Goal: Navigation & Orientation: Find specific page/section

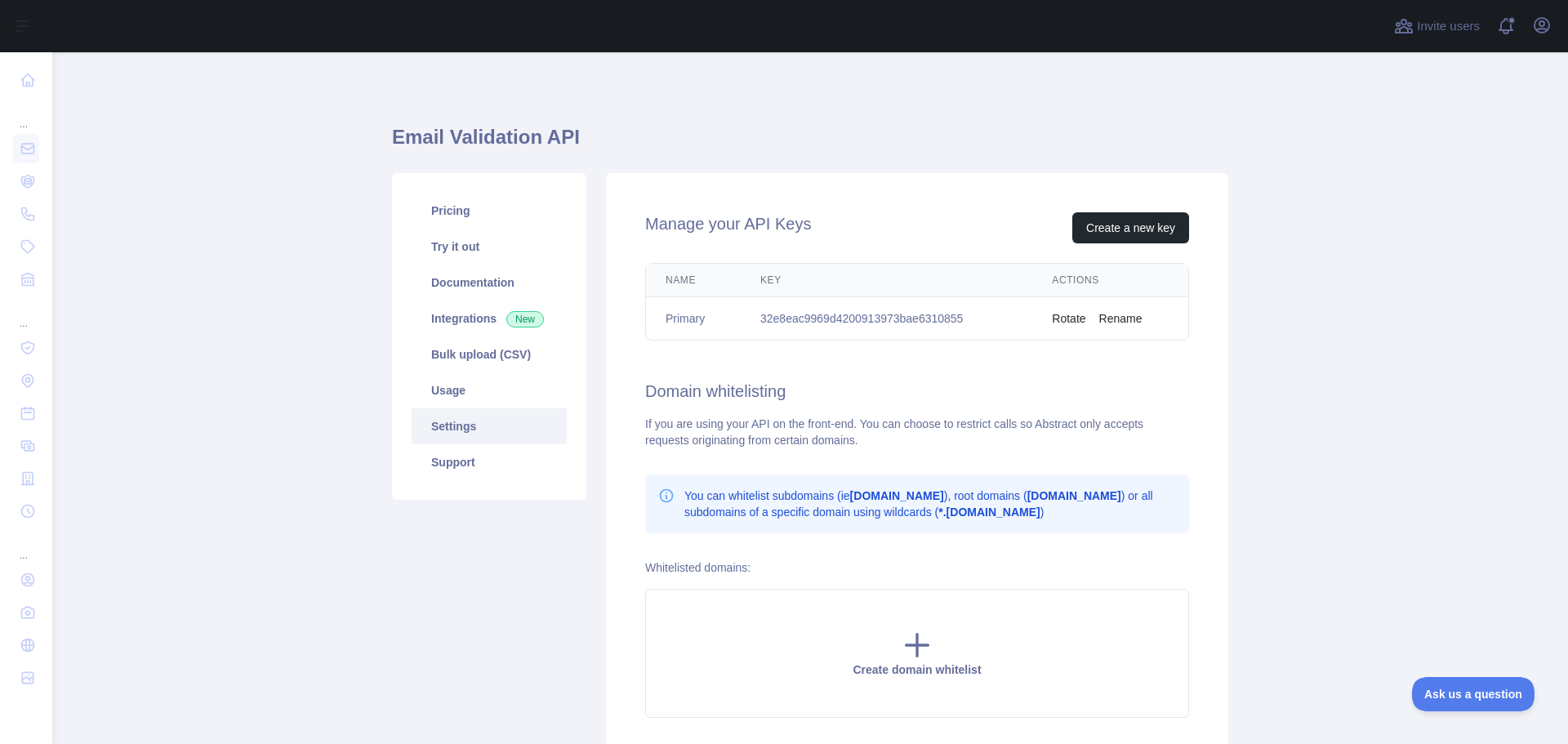
click at [882, 321] on td "32e8eac9969d4200913973bae6310855" at bounding box center [887, 319] width 292 height 43
copy td "32e8eac9969d4200913973bae6310855"
click at [466, 393] on link "Usage" at bounding box center [489, 390] width 155 height 36
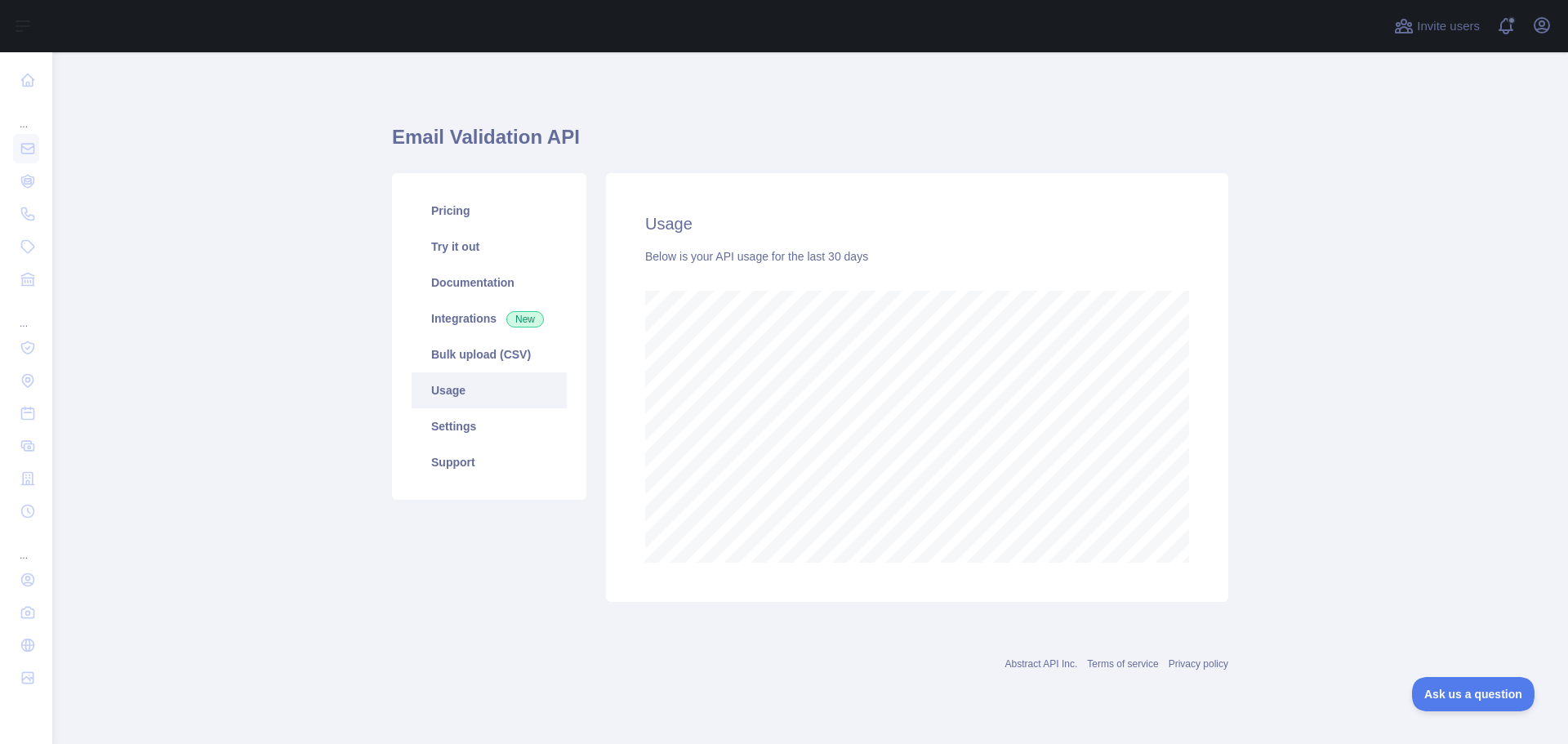
scroll to position [692, 1516]
click at [461, 353] on link "Bulk upload (CSV)" at bounding box center [489, 354] width 155 height 36
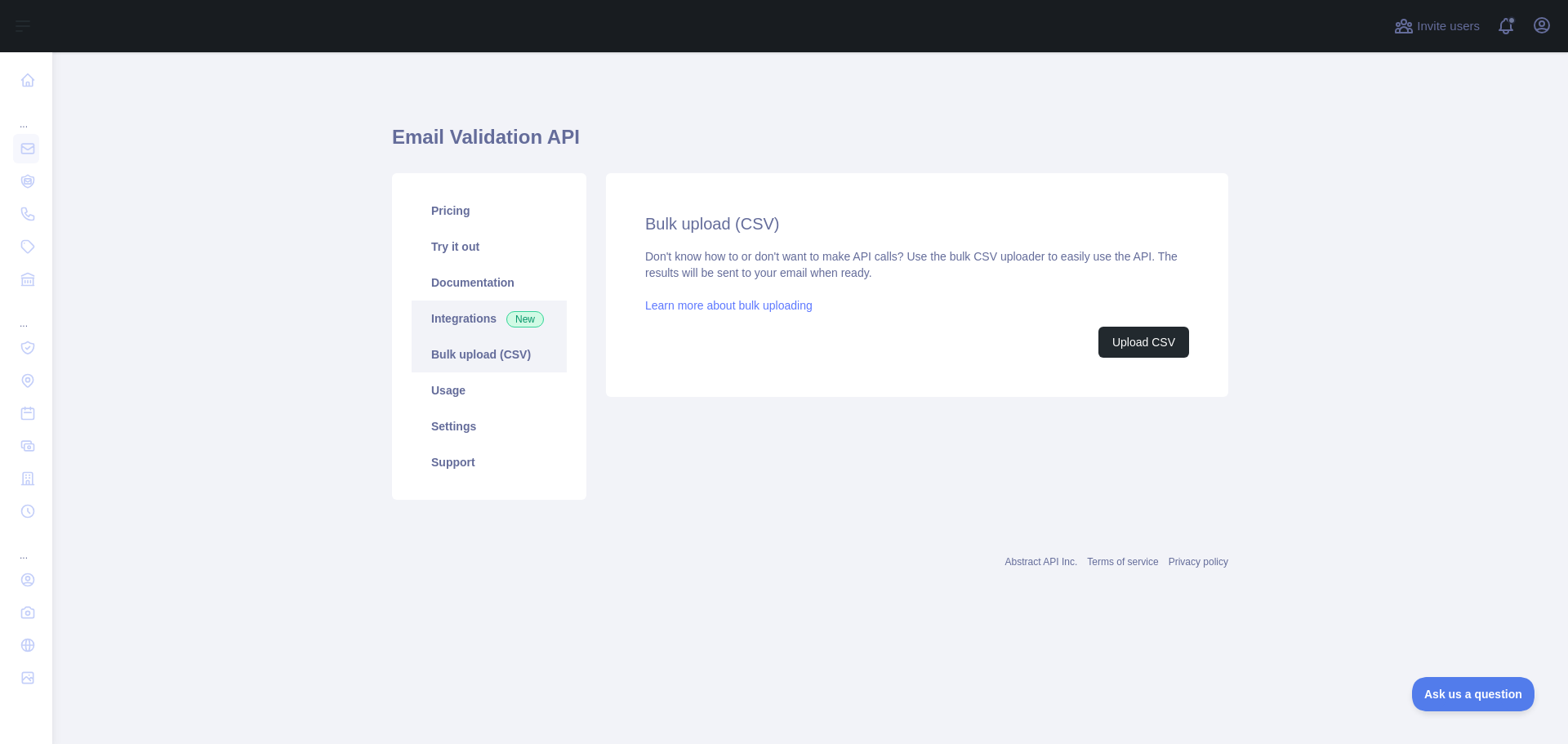
click at [462, 319] on link "Integrations New" at bounding box center [489, 318] width 155 height 36
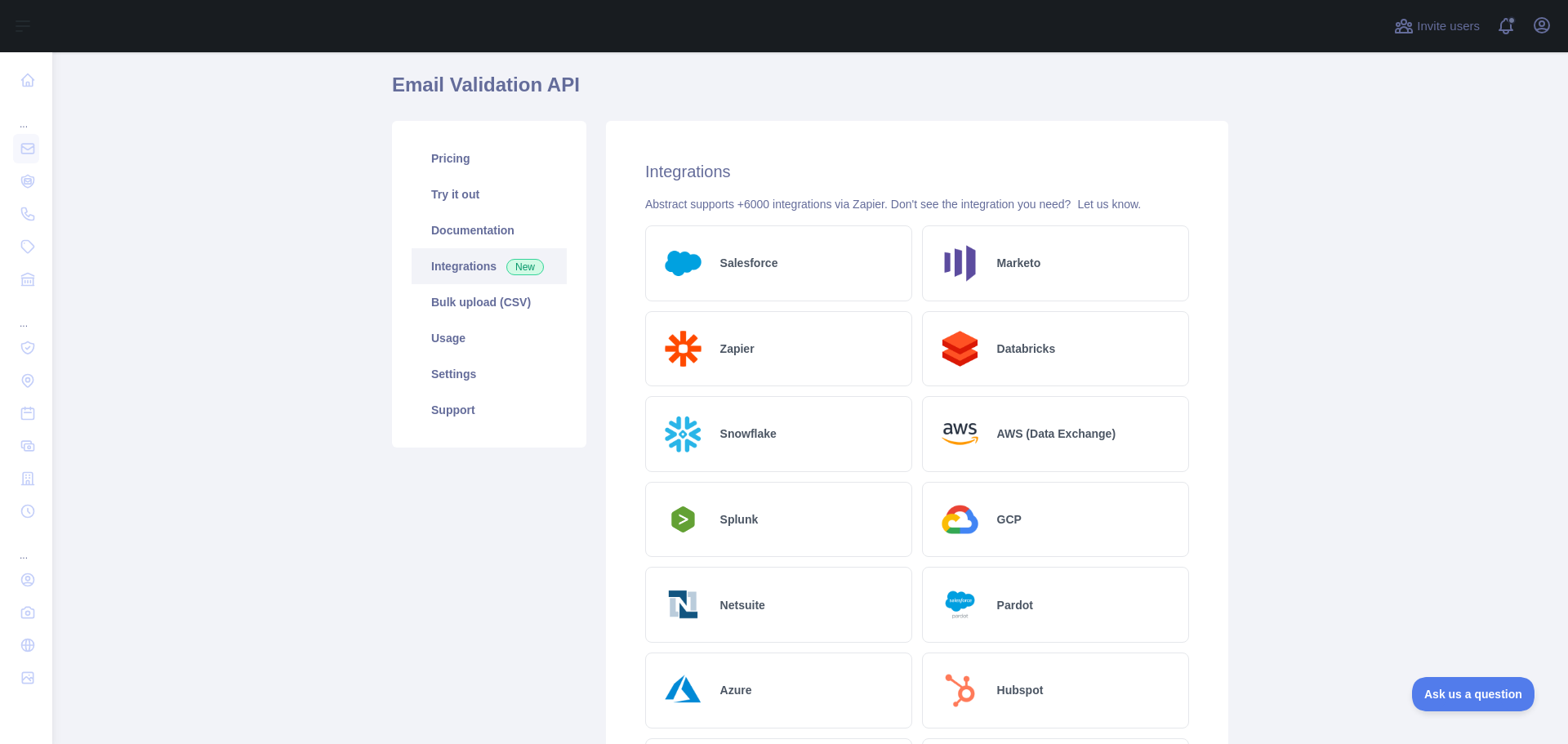
scroll to position [82, 0]
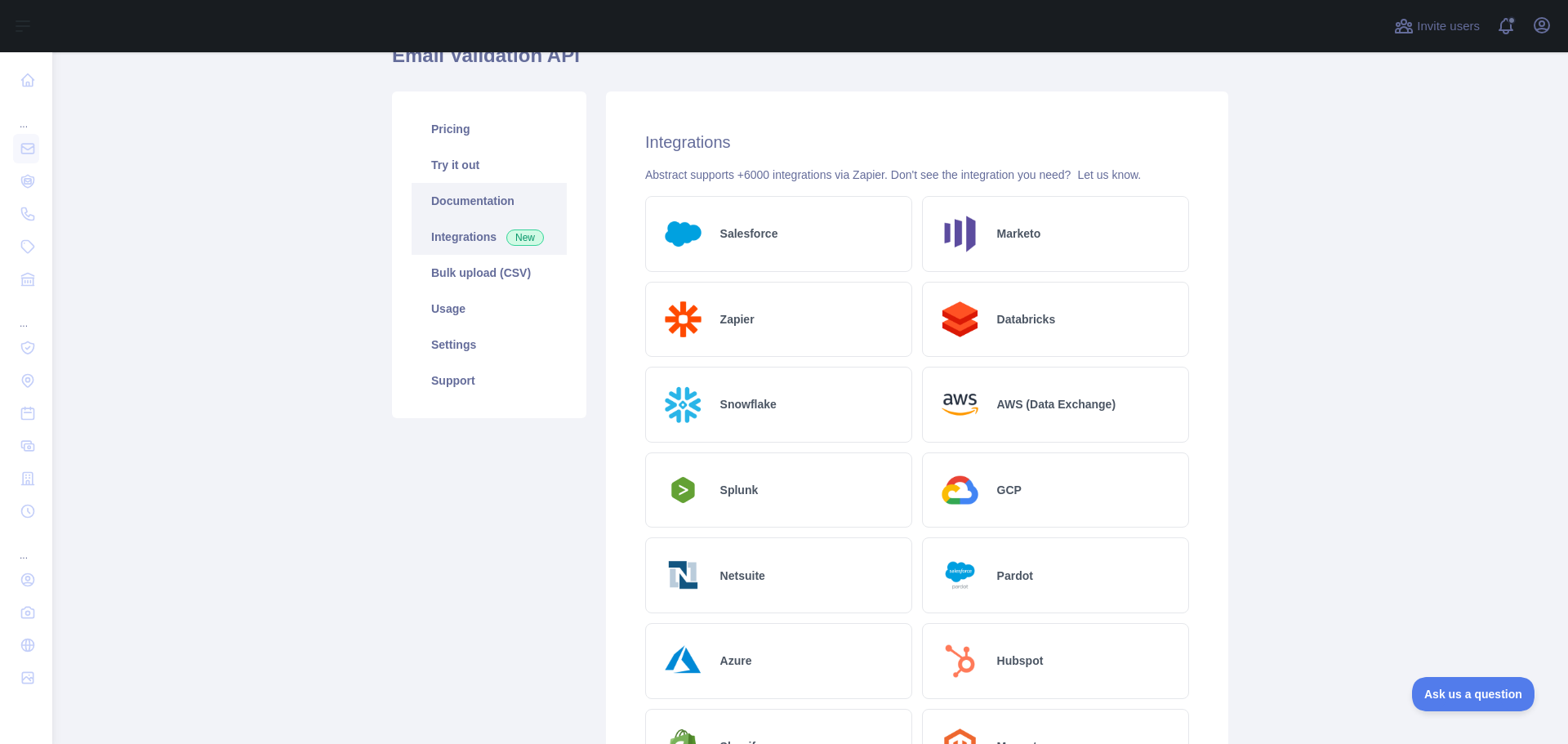
click at [454, 197] on link "Documentation" at bounding box center [489, 200] width 155 height 36
click at [476, 154] on link "Try it out" at bounding box center [489, 165] width 155 height 36
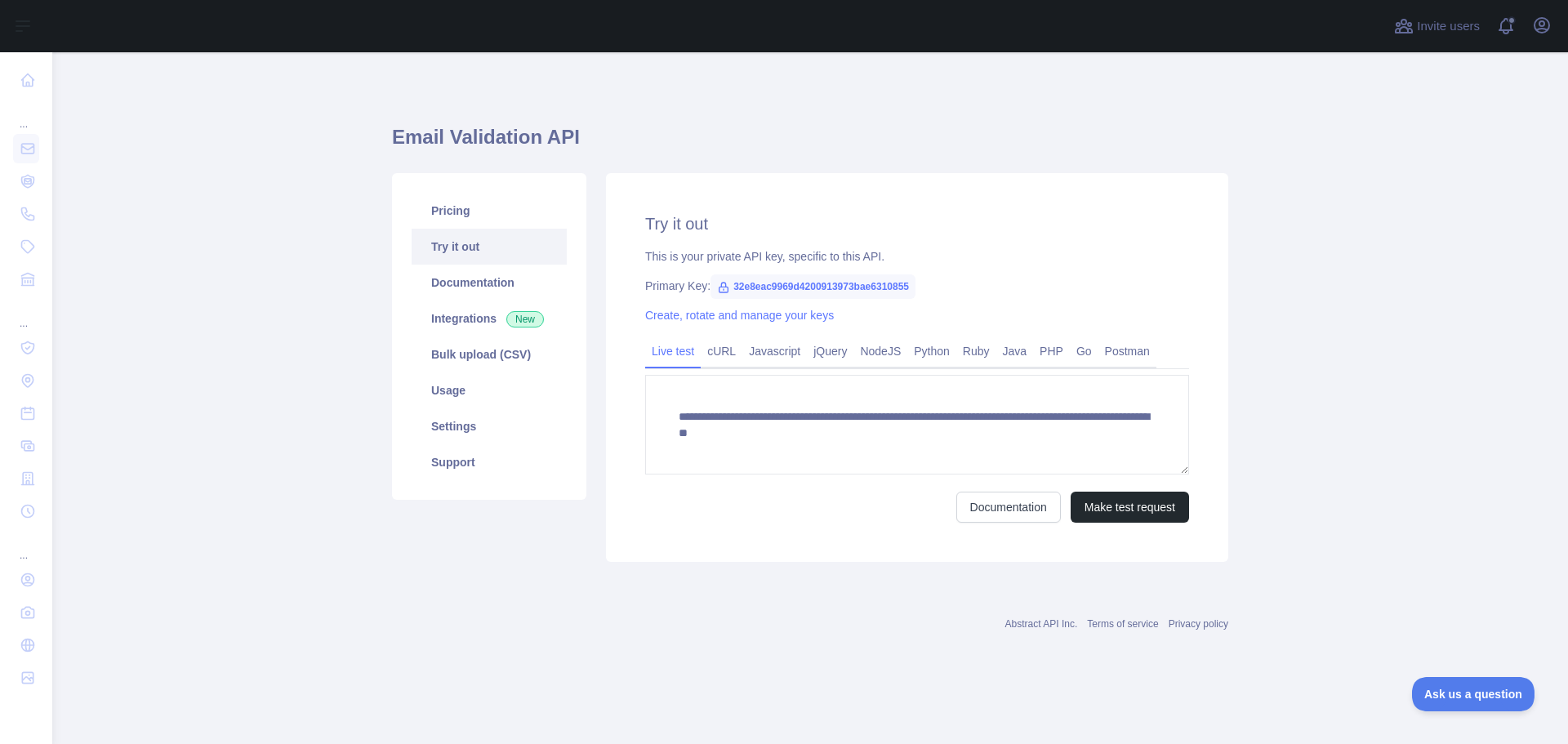
click at [819, 277] on span "32e8eac9969d4200913973bae6310855" at bounding box center [812, 286] width 205 height 24
copy span "32e8eac9969d4200913973bae6310855"
